Goal: Find contact information: Find contact information

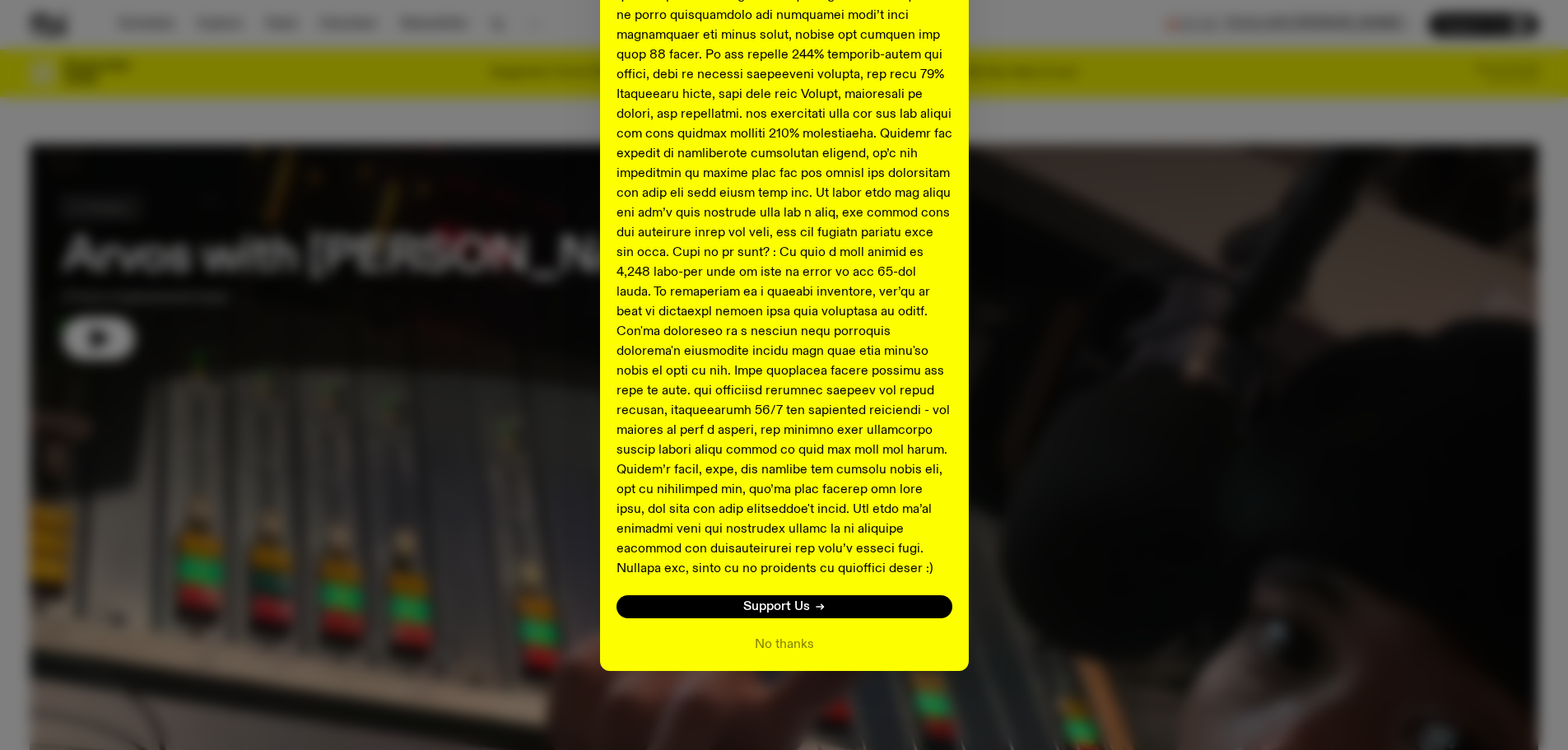
scroll to position [1551, 0]
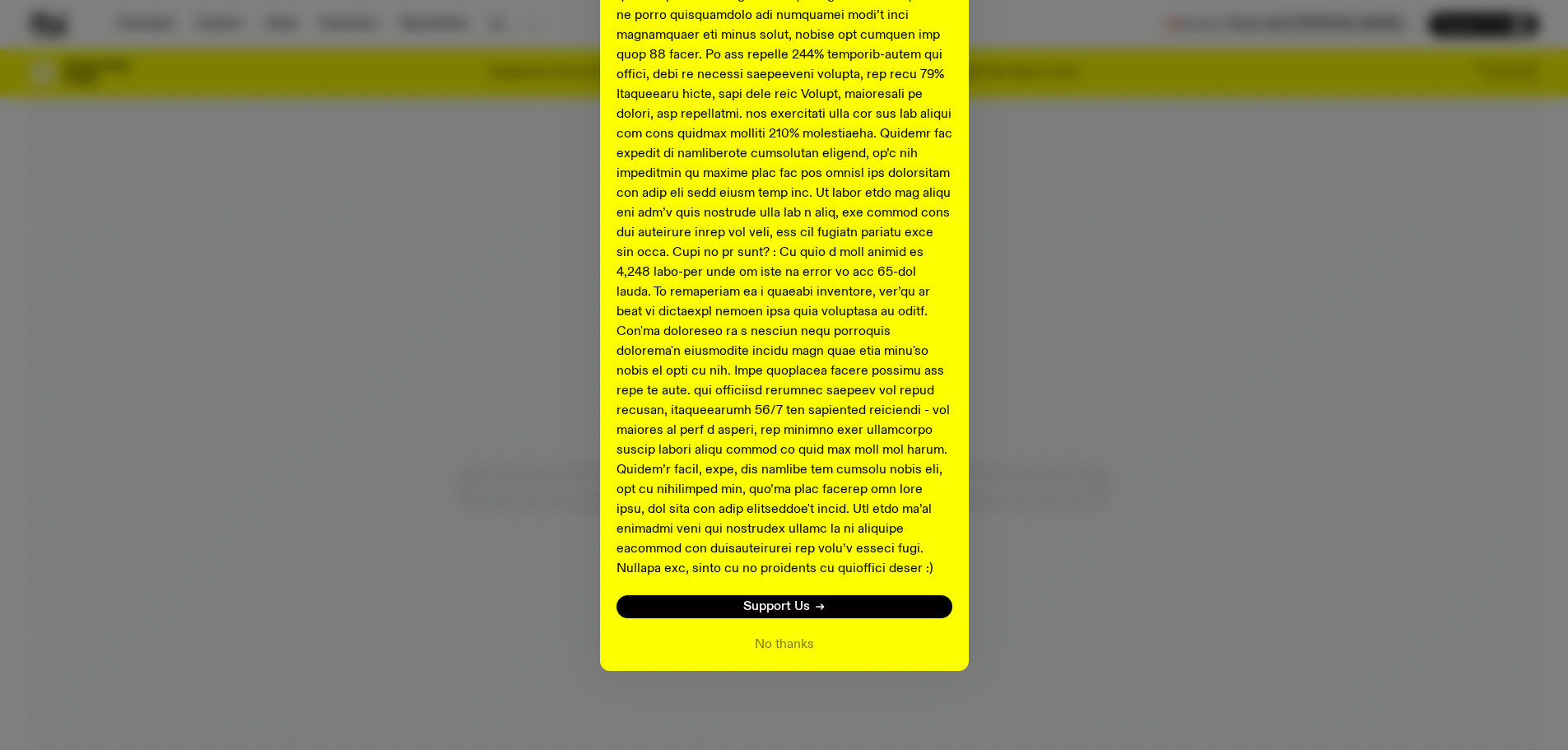
drag, startPoint x: 786, startPoint y: 646, endPoint x: 1073, endPoint y: 624, distance: 287.8
click at [786, 646] on button "No thanks" at bounding box center [784, 645] width 59 height 20
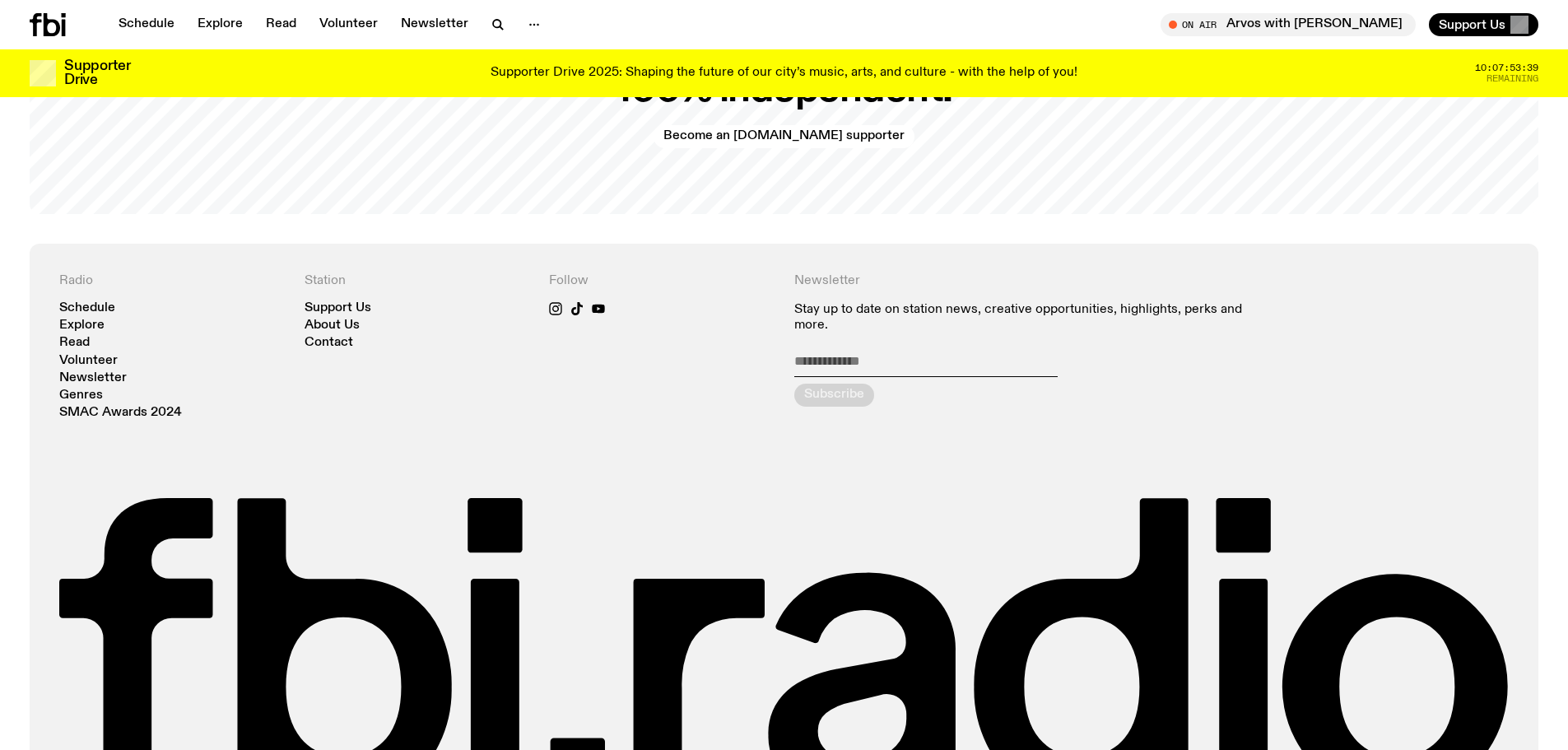
scroll to position [3768, 0]
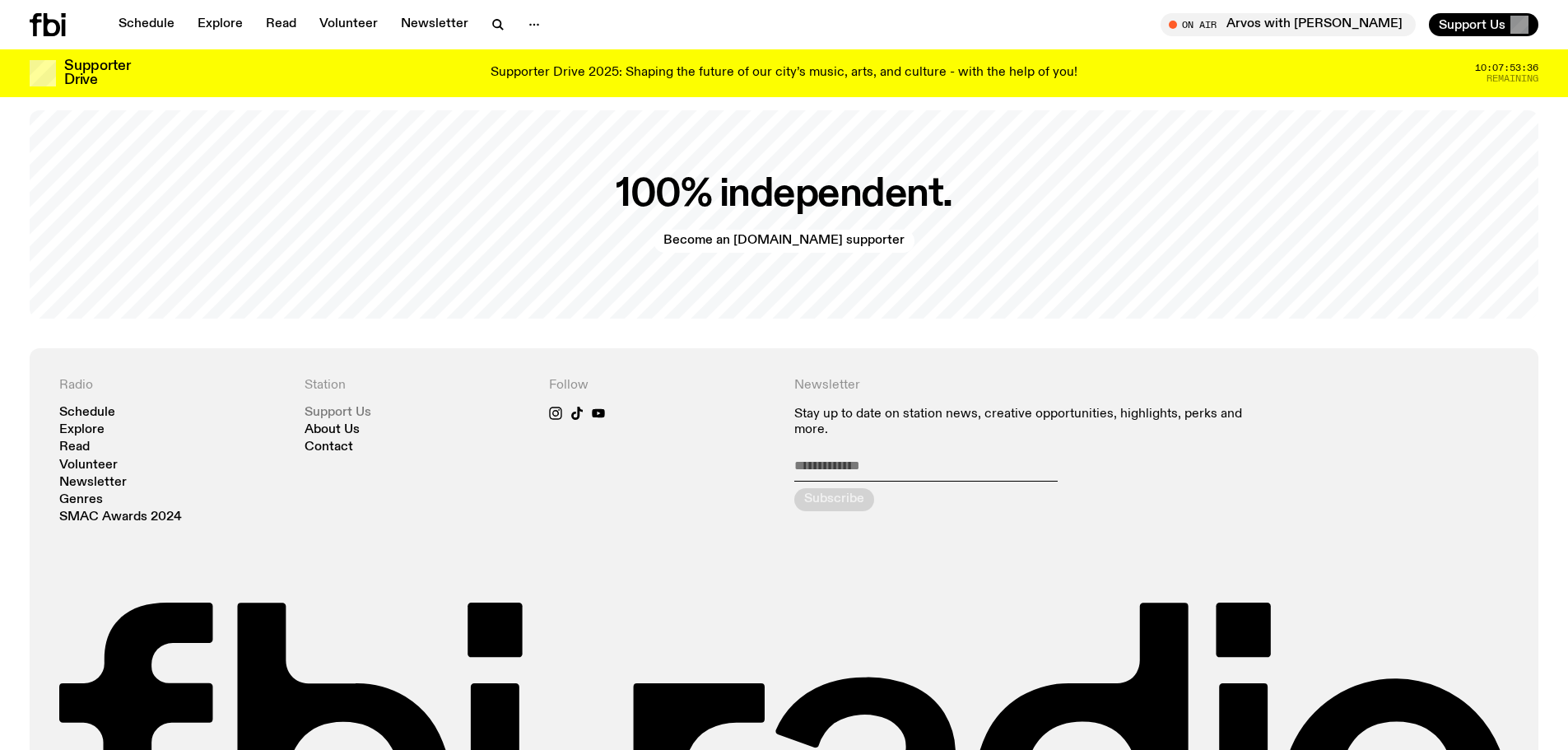
click at [348, 406] on link "Support Us" at bounding box center [338, 413] width 67 height 13
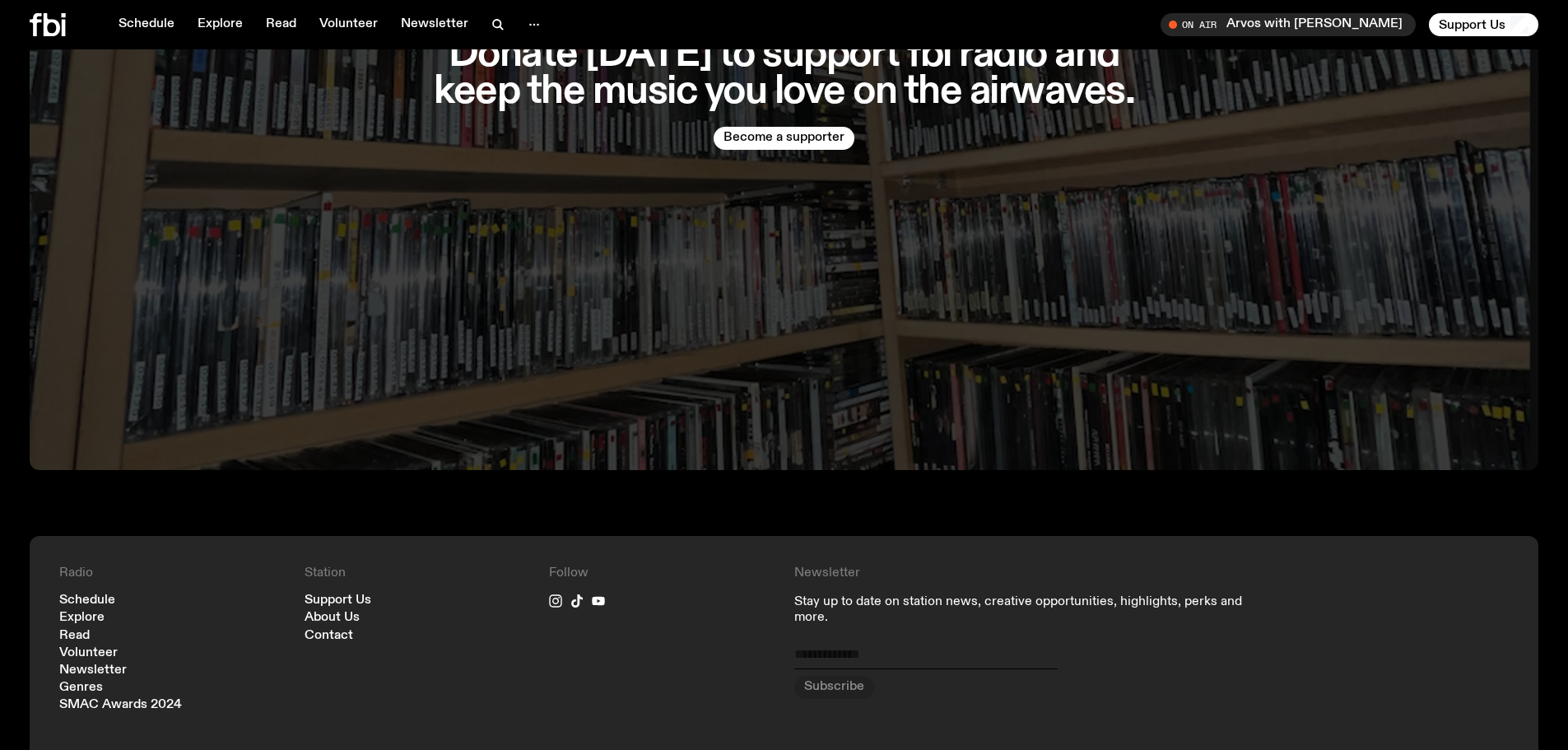
scroll to position [5083, 0]
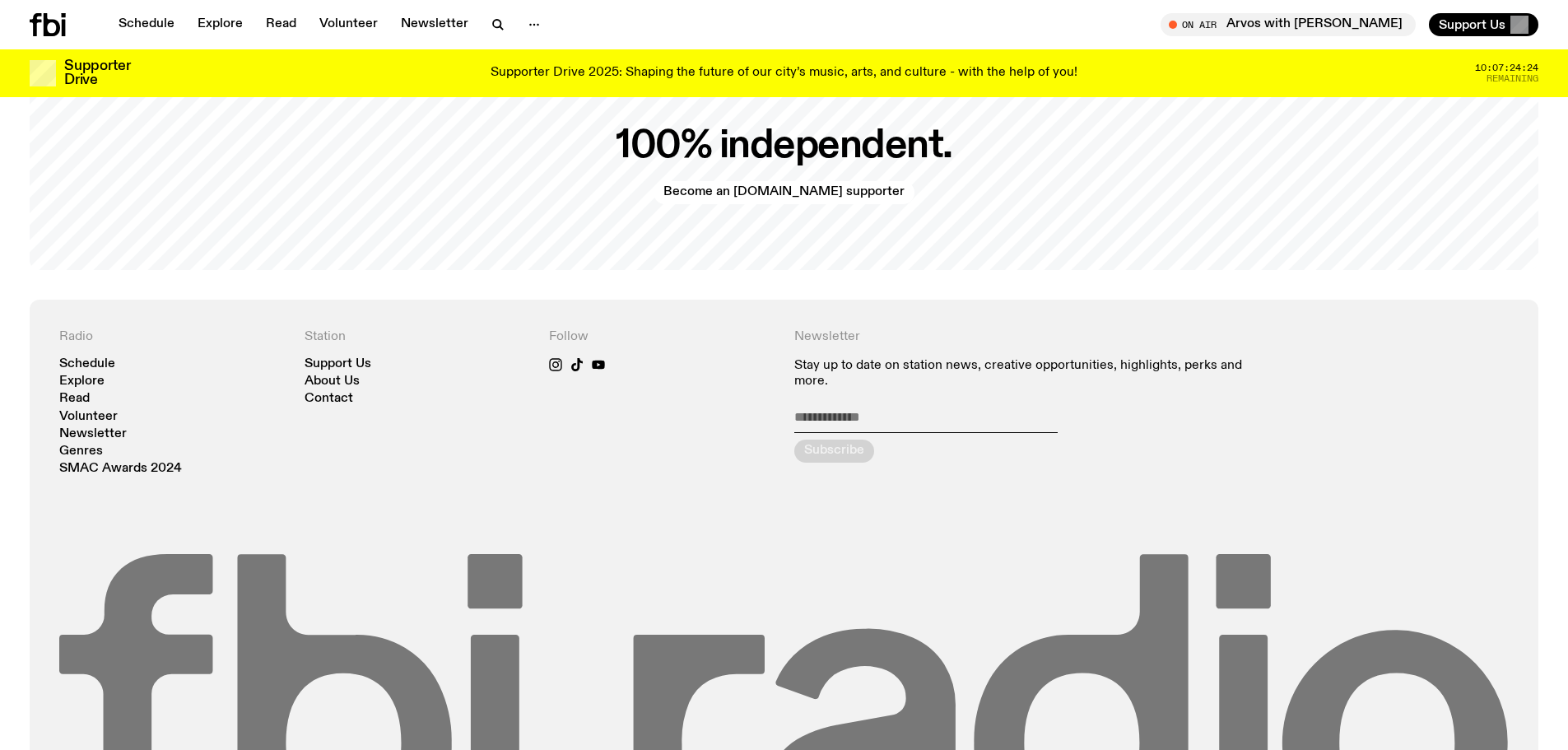
scroll to position [4015, 0]
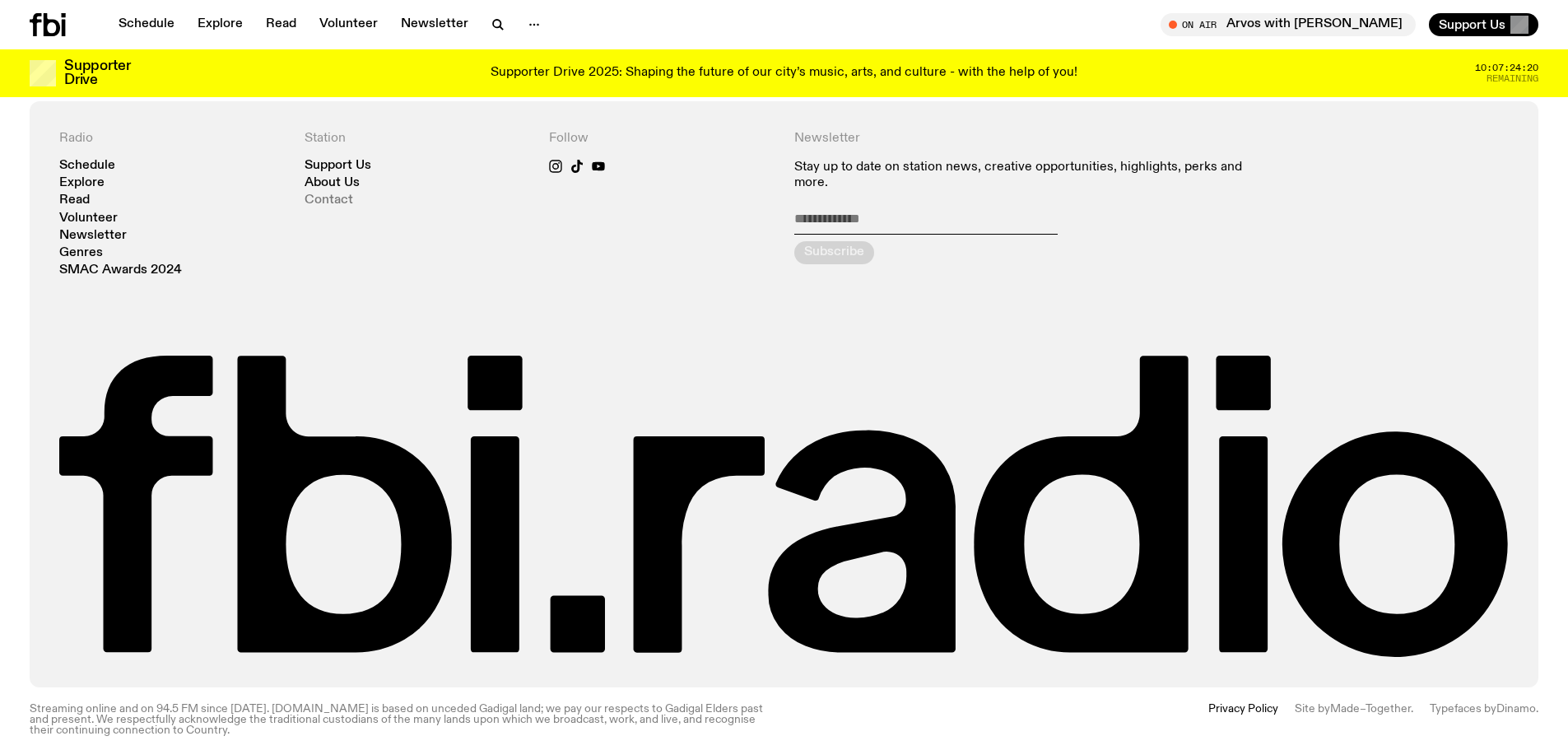
click at [338, 194] on link "Contact" at bounding box center [329, 200] width 49 height 13
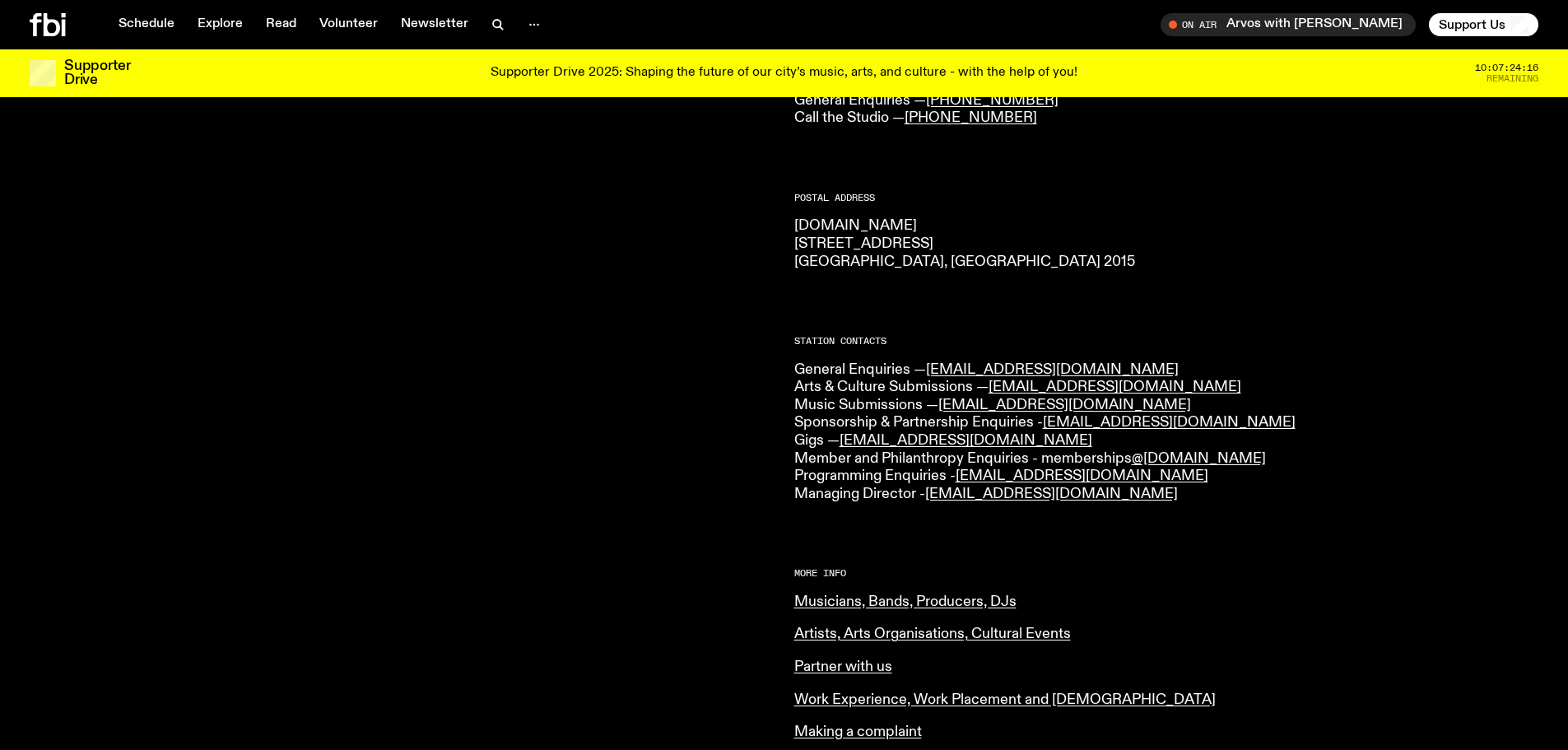
scroll to position [241, 0]
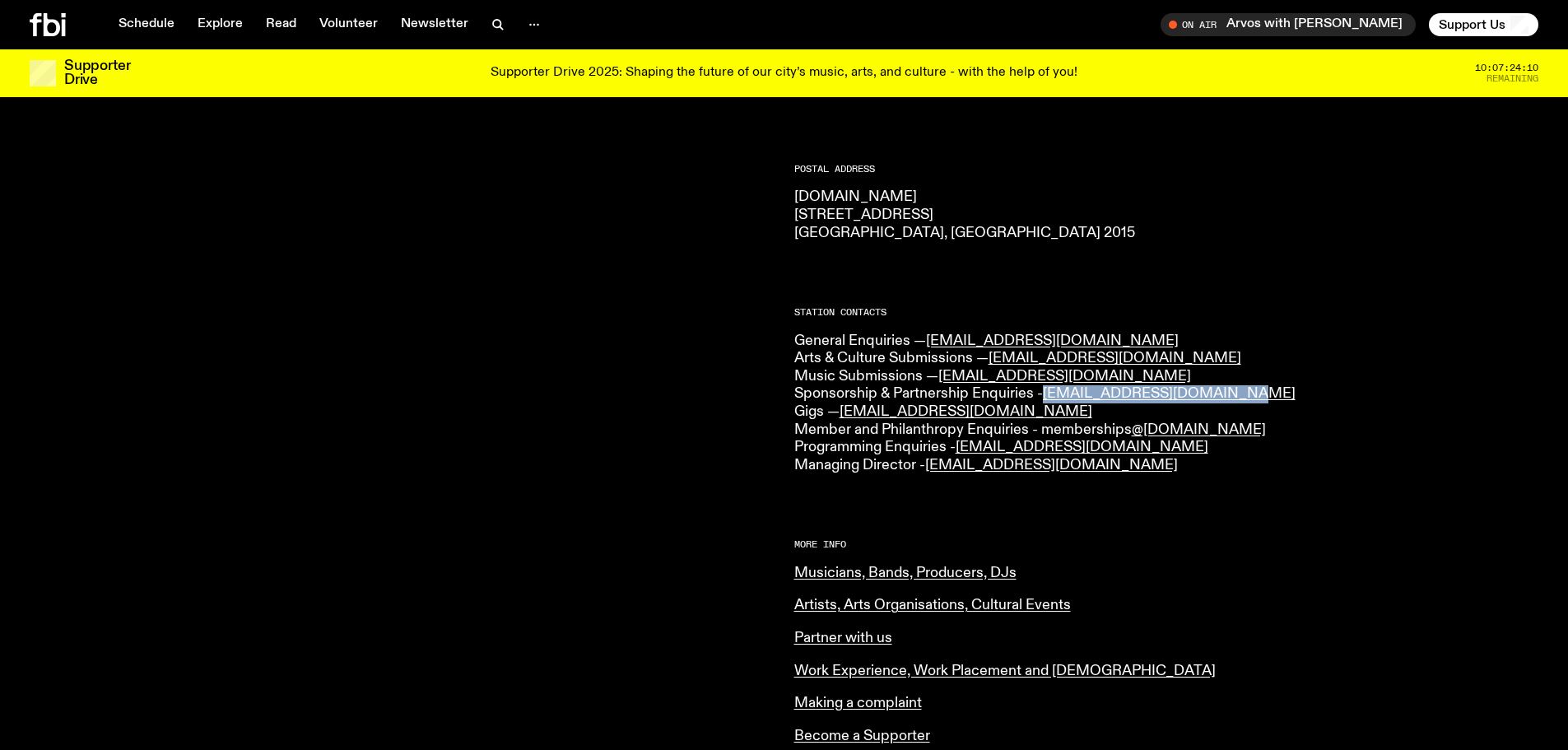
drag, startPoint x: 1229, startPoint y: 388, endPoint x: 1045, endPoint y: 397, distance: 184.2
click at [1045, 397] on p "General Enquiries — [EMAIL_ADDRESS][DOMAIN_NAME] Arts & Culture Submissions — […" at bounding box center [1166, 404] width 745 height 142
copy link "[EMAIL_ADDRESS][DOMAIN_NAME]"
click at [1395, 196] on p "[DOMAIN_NAME] [STREET_ADDRESS] 2015" at bounding box center [1166, 215] width 745 height 54
